Goal: Information Seeking & Learning: Learn about a topic

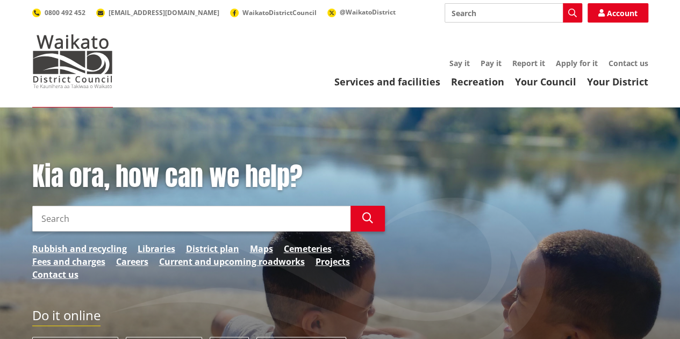
drag, startPoint x: 667, startPoint y: 2, endPoint x: 345, endPoint y: 35, distance: 323.8
click at [343, 35] on div "Toggle search Toggle navigation Services and facilities Recreation Your Council…" at bounding box center [340, 45] width 632 height 85
click at [470, 17] on input "Search" at bounding box center [514, 12] width 138 height 19
type input "development contributions policy"
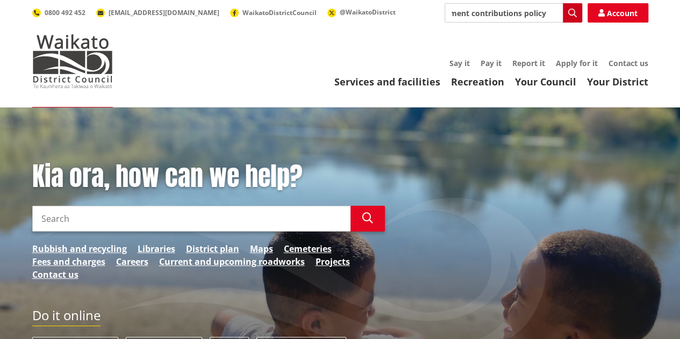
click at [571, 9] on icon "button" at bounding box center [572, 13] width 9 height 9
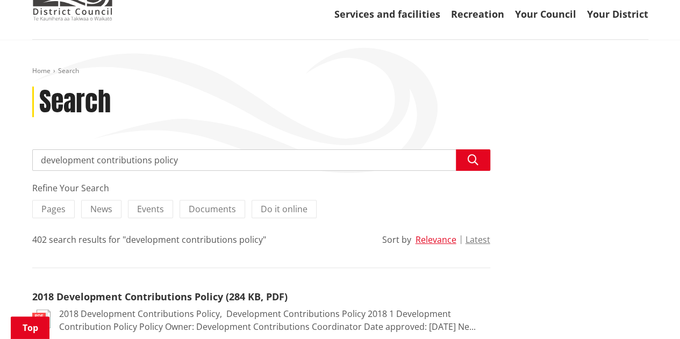
scroll to position [54, 0]
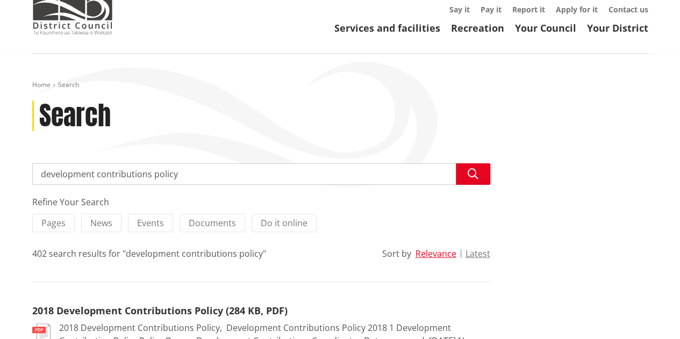
click at [41, 173] on input "development contributions policy" at bounding box center [261, 174] width 458 height 22
type input "2025 development contributions policy"
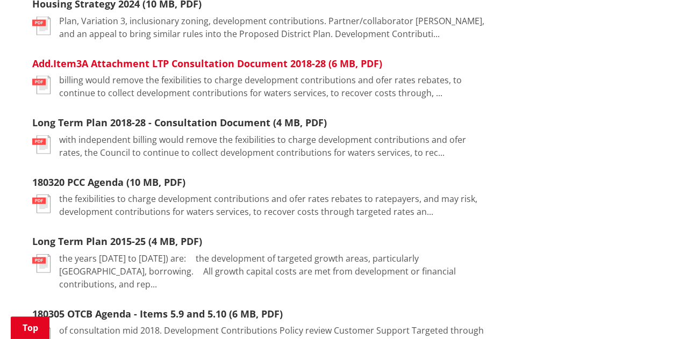
scroll to position [1022, 0]
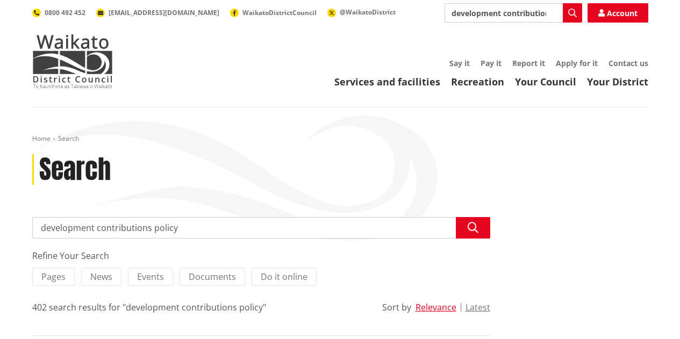
scroll to position [54, 0]
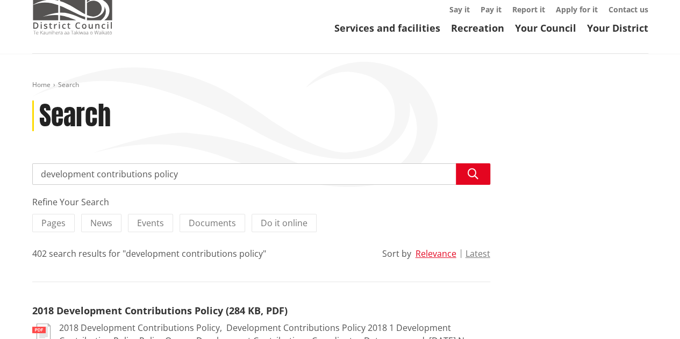
click at [73, 12] on img at bounding box center [72, 8] width 81 height 54
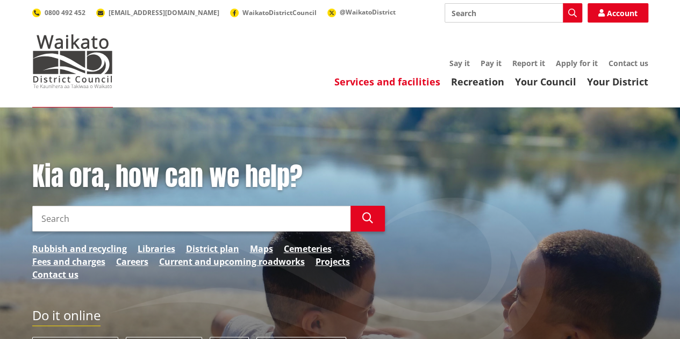
click at [402, 81] on link "Services and facilities" at bounding box center [387, 81] width 106 height 13
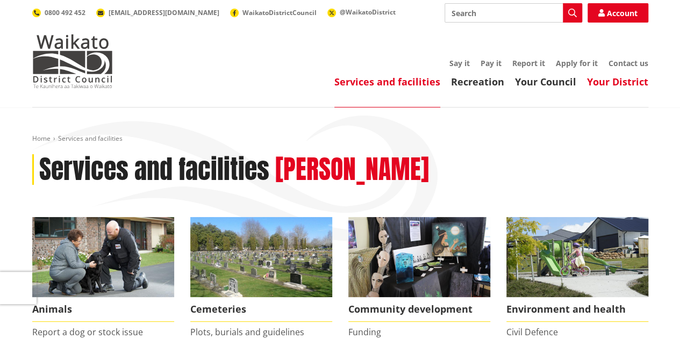
click at [622, 81] on link "Your District" at bounding box center [617, 81] width 61 height 13
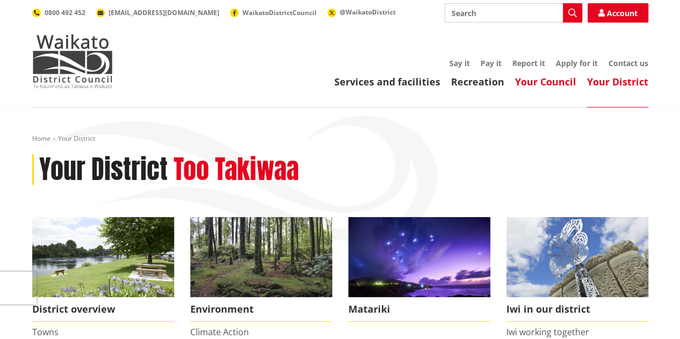
click at [545, 79] on link "Your Council" at bounding box center [545, 81] width 61 height 13
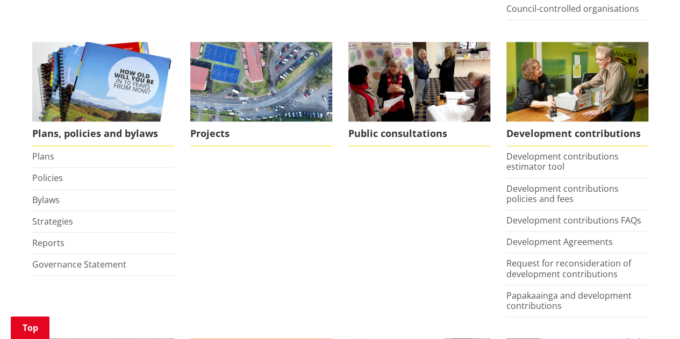
scroll to position [484, 0]
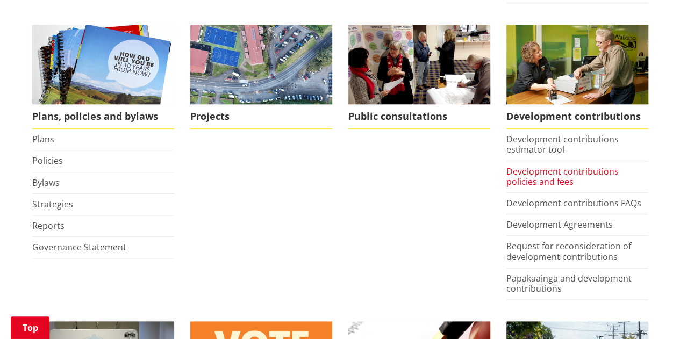
click at [537, 170] on link "Development contributions policies and fees" at bounding box center [563, 177] width 112 height 22
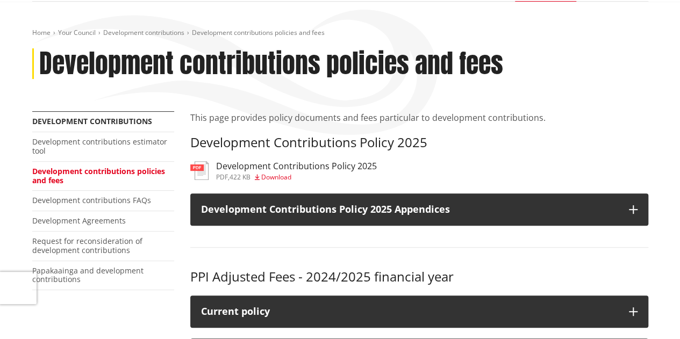
scroll to position [108, 0]
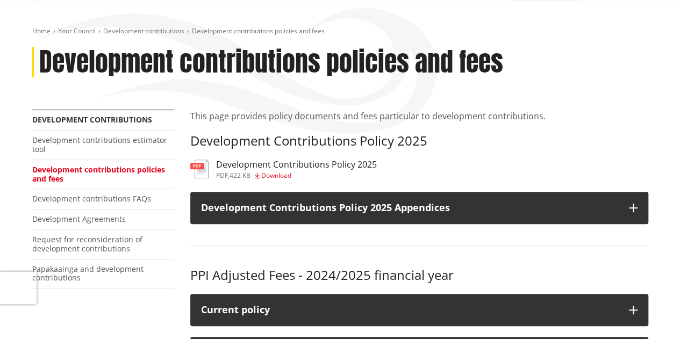
click at [291, 165] on h3 "Development Contributions Policy 2025" at bounding box center [296, 165] width 161 height 10
